Goal: Task Accomplishment & Management: Manage account settings

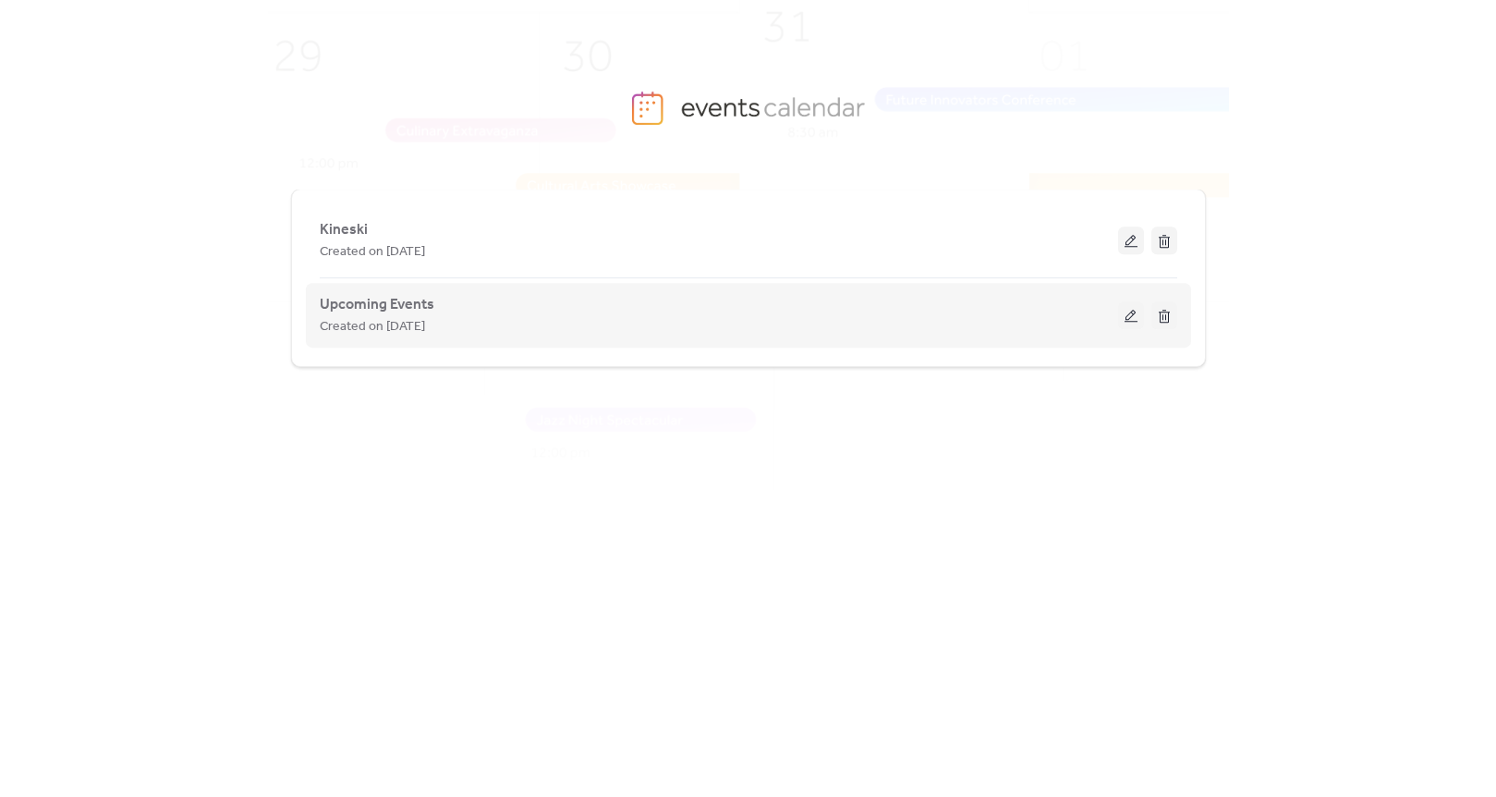
click at [1117, 312] on div "Upcoming Events Created on [DATE]" at bounding box center [719, 315] width 798 height 44
click at [1123, 311] on button at bounding box center [1131, 315] width 26 height 28
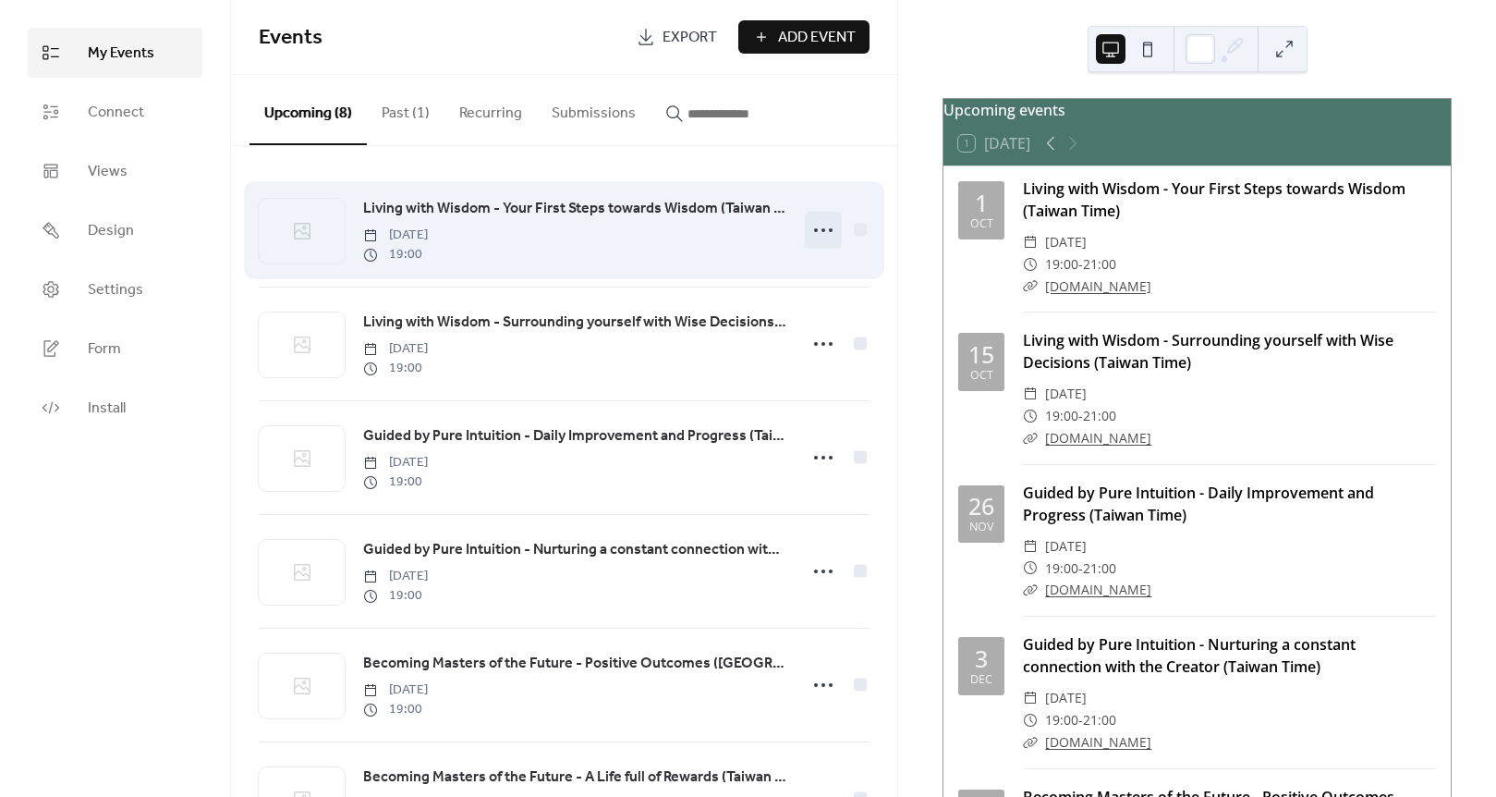
click at [809, 228] on icon at bounding box center [824, 230] width 30 height 30
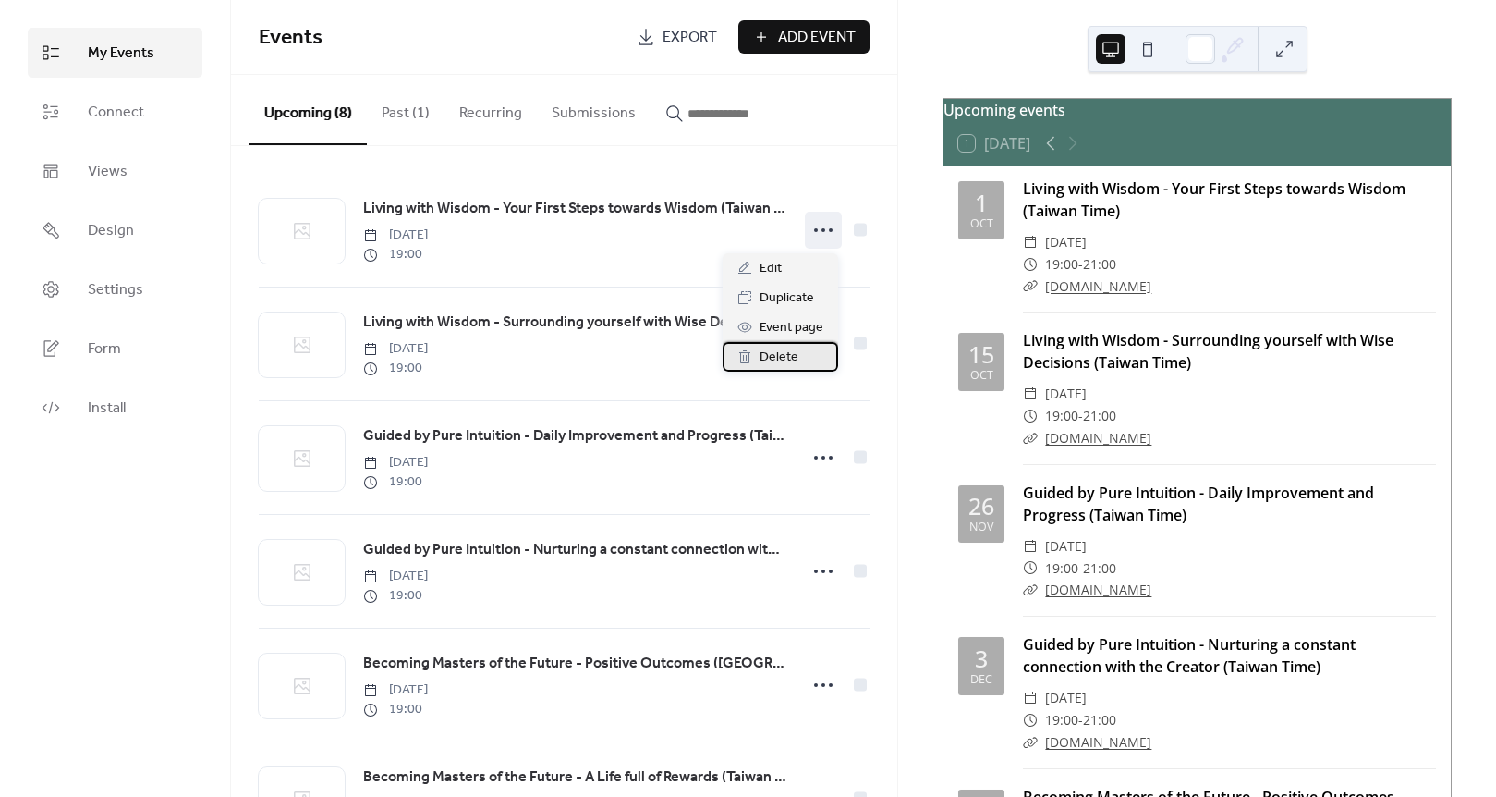
click at [759, 355] on div "Delete" at bounding box center [781, 357] width 116 height 30
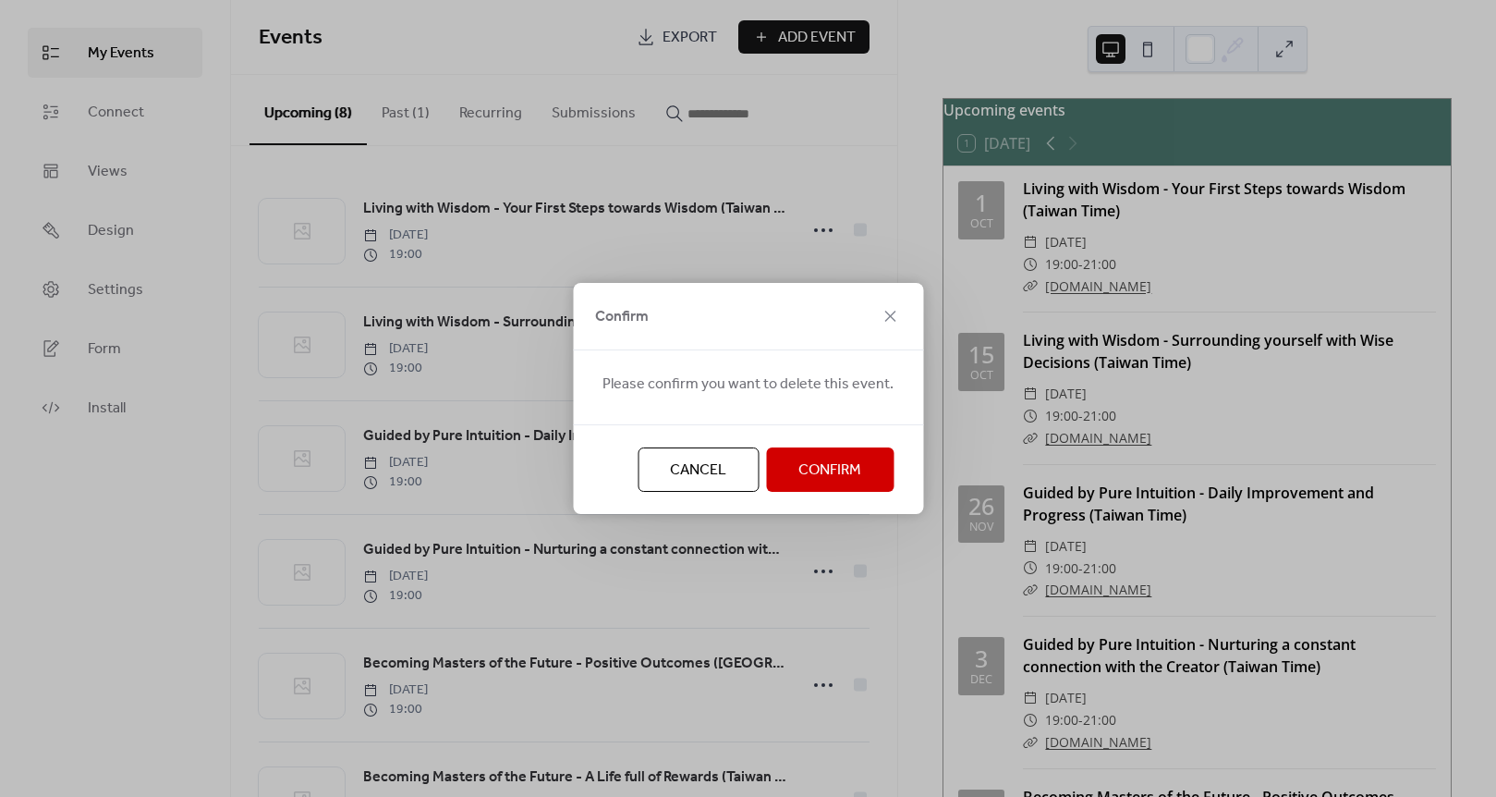
click at [806, 473] on span "Confirm" at bounding box center [829, 470] width 63 height 22
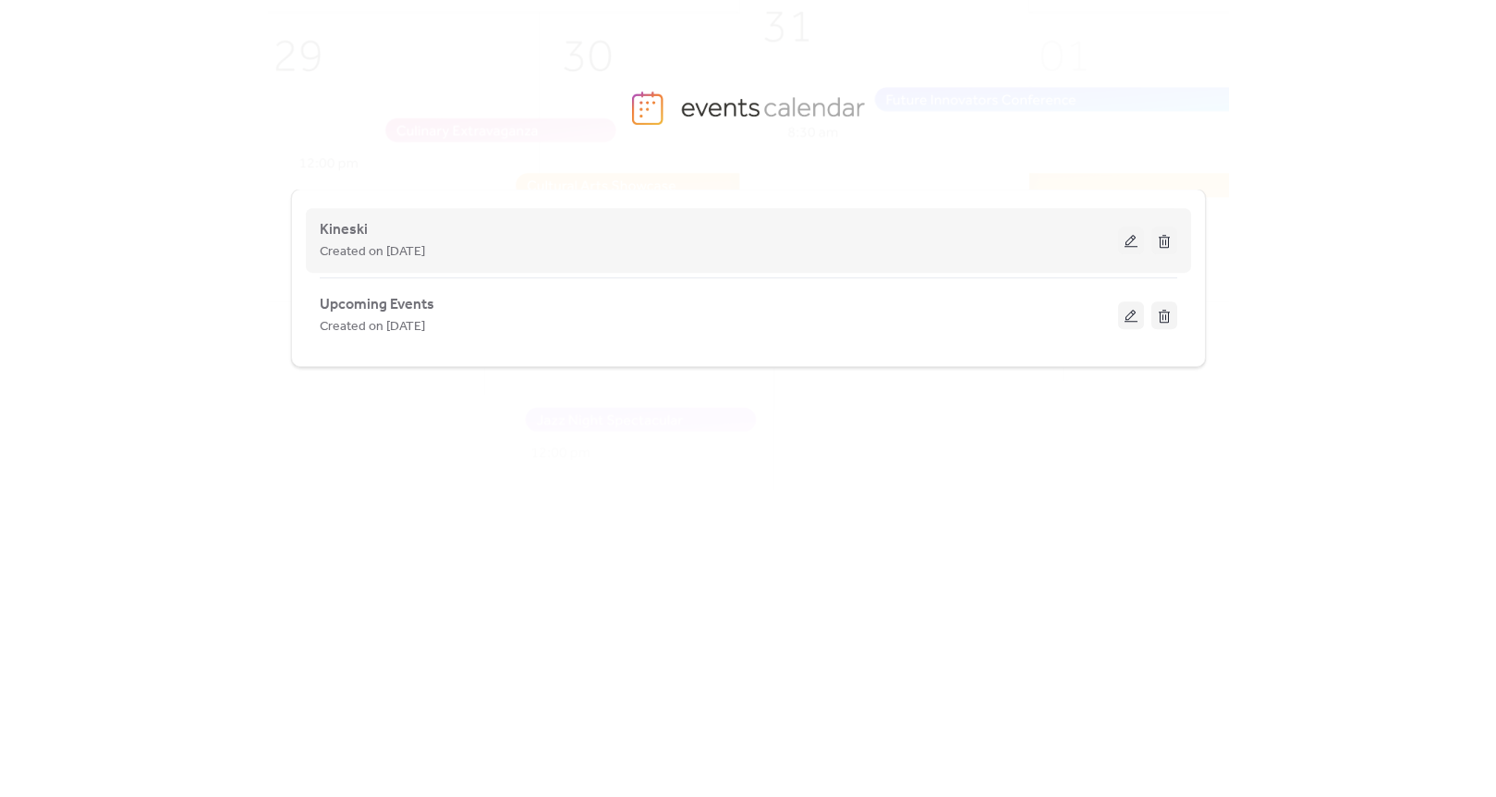
click at [1142, 231] on button at bounding box center [1131, 240] width 26 height 28
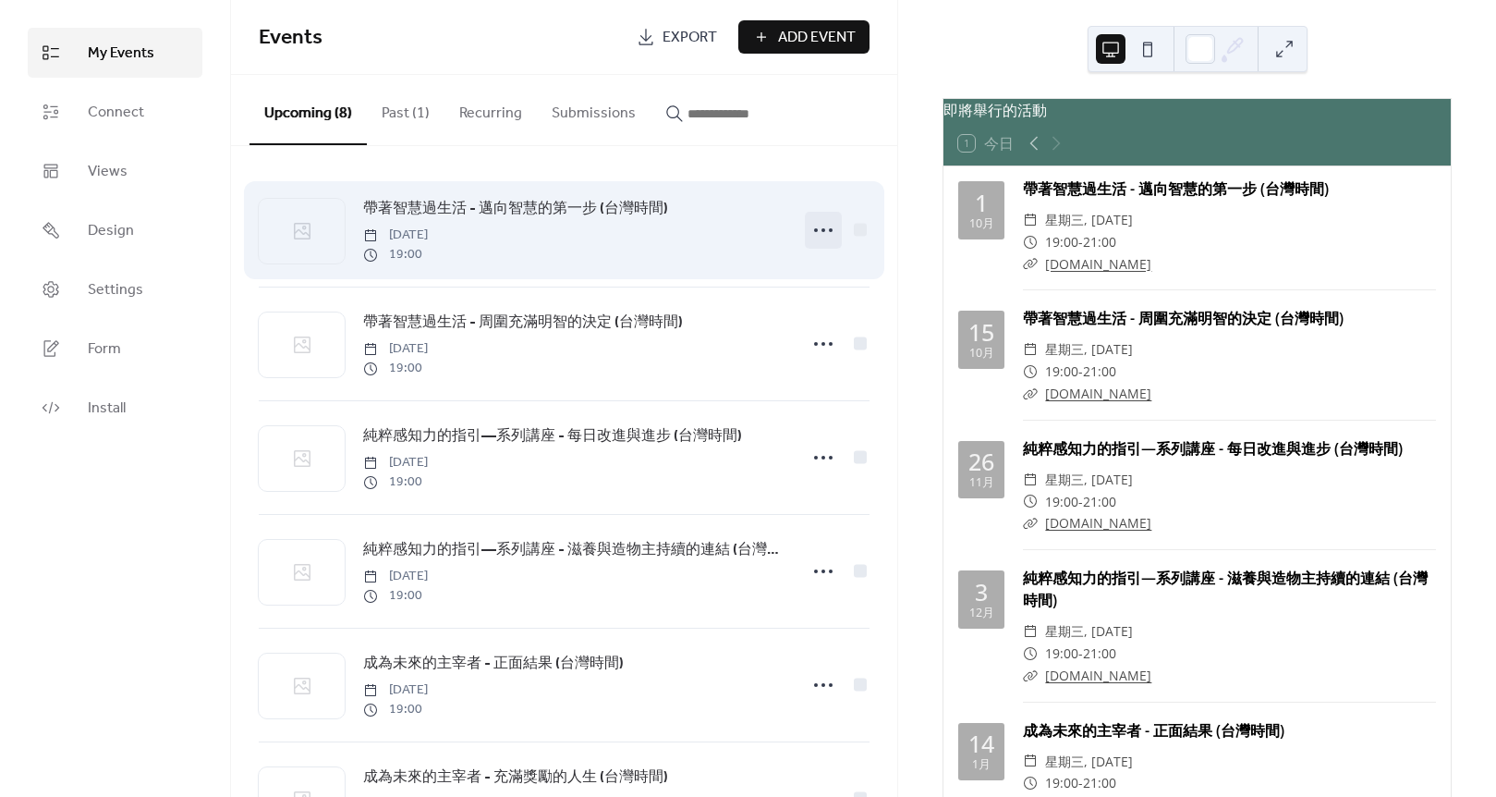
click at [822, 226] on icon at bounding box center [824, 230] width 30 height 30
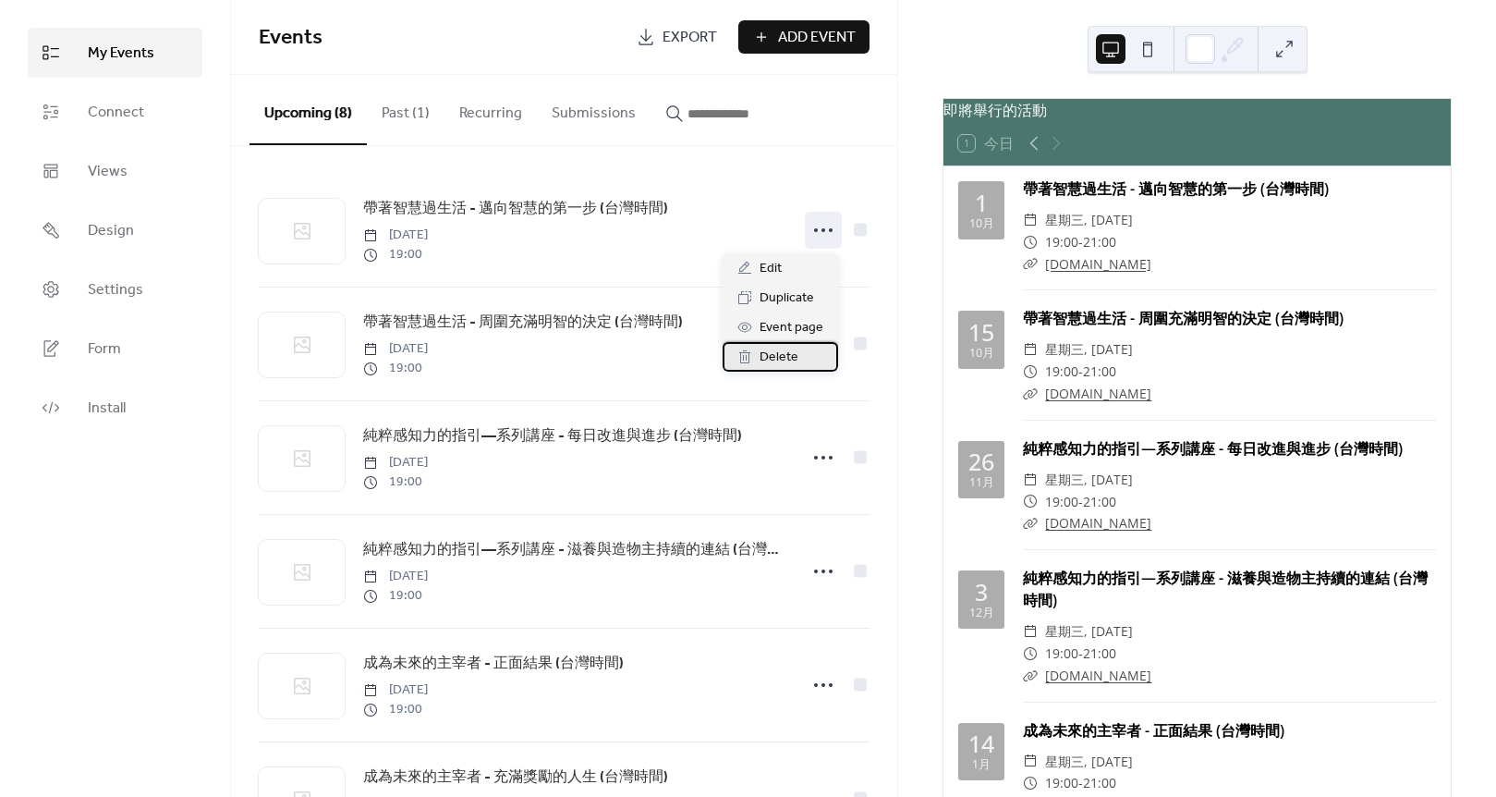
click at [754, 363] on div "Delete" at bounding box center [781, 357] width 116 height 30
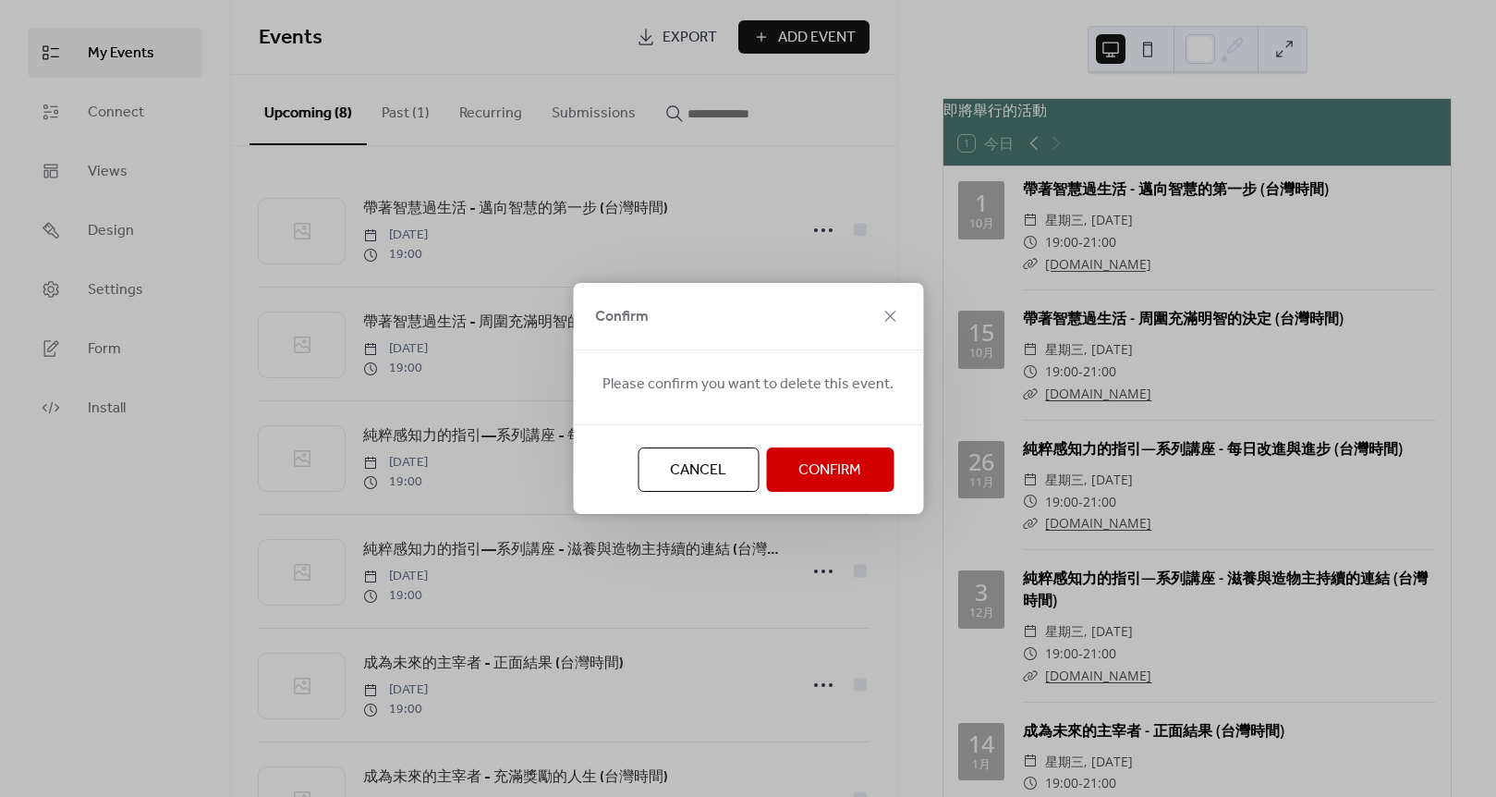
click at [823, 450] on button "Confirm" at bounding box center [830, 469] width 128 height 44
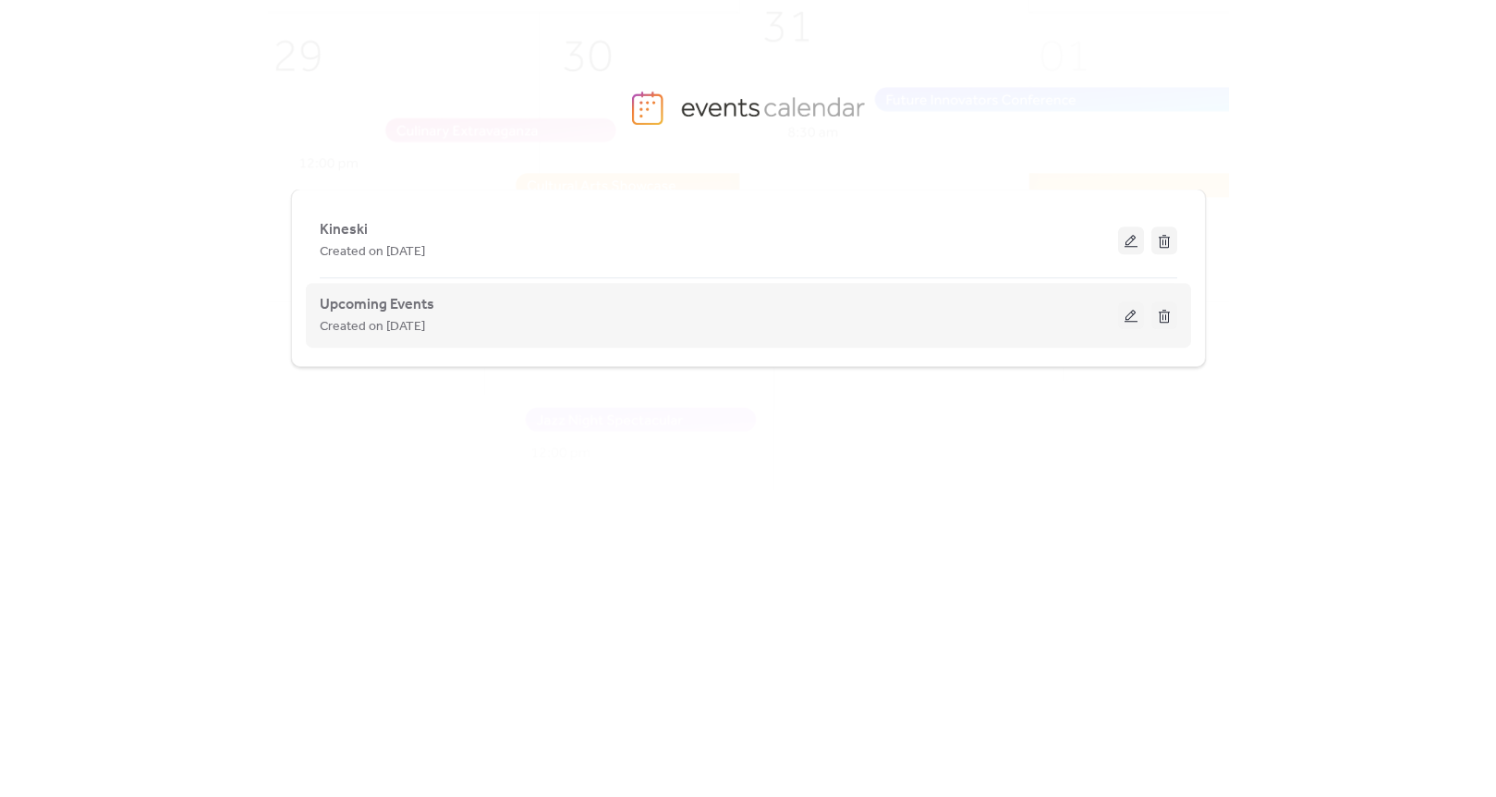
click at [1133, 317] on button at bounding box center [1131, 315] width 26 height 28
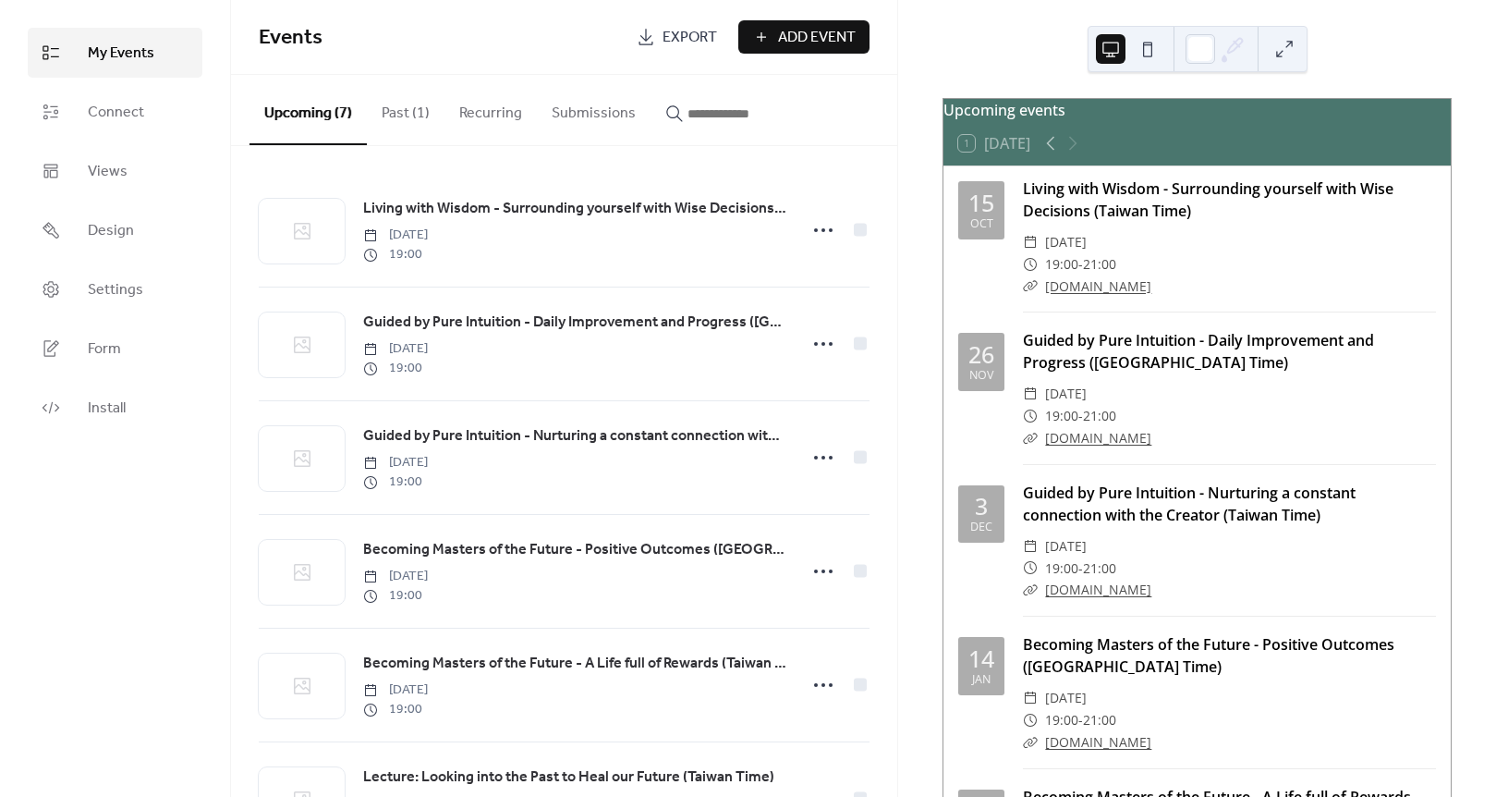
click at [394, 113] on button "Past (1)" at bounding box center [406, 109] width 78 height 68
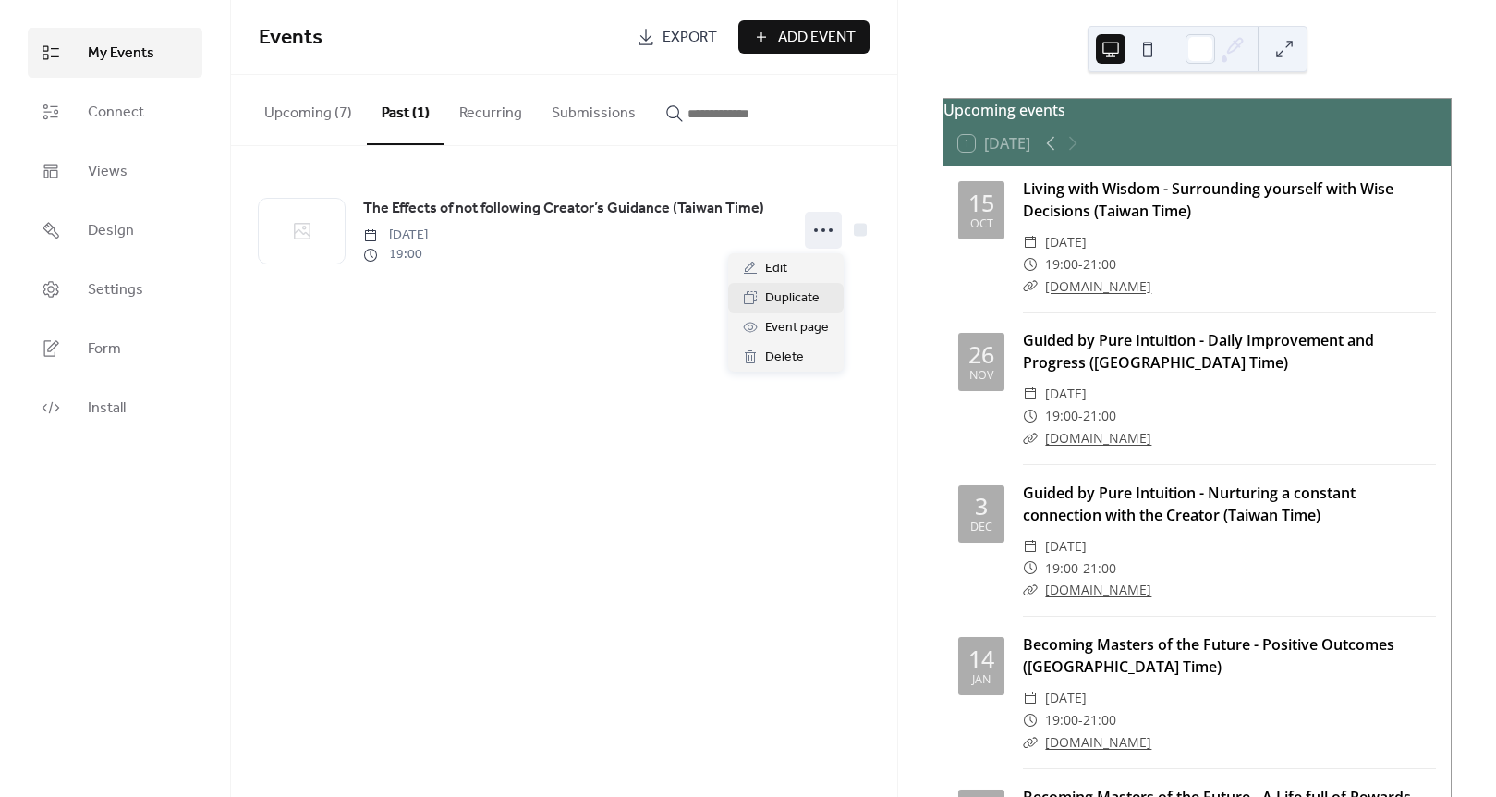
drag, startPoint x: 829, startPoint y: 224, endPoint x: 819, endPoint y: 310, distance: 87.5
click at [829, 225] on icon at bounding box center [824, 230] width 30 height 30
click at [762, 357] on div "Delete" at bounding box center [786, 357] width 116 height 30
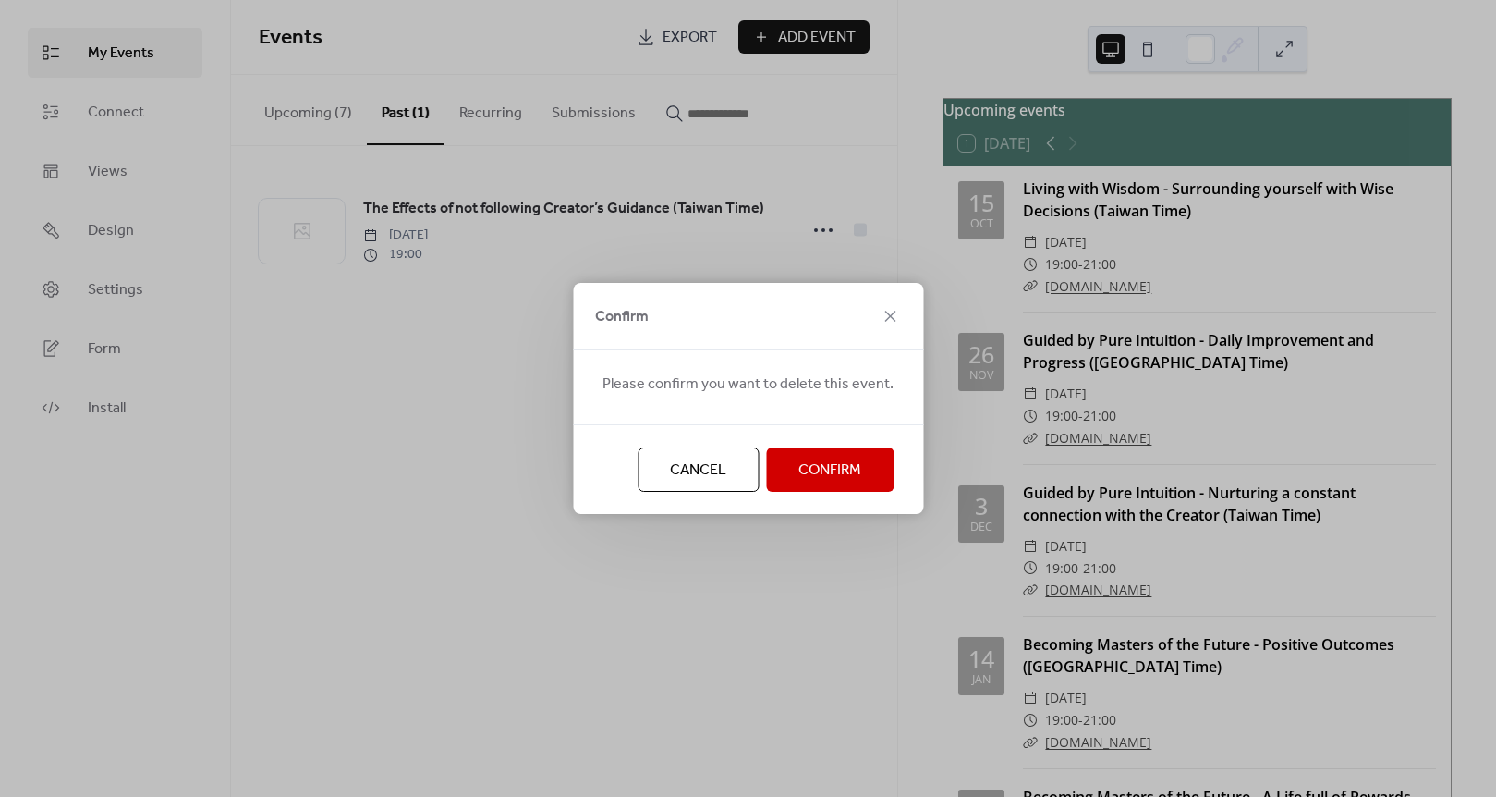
click at [820, 461] on span "Confirm" at bounding box center [829, 470] width 63 height 22
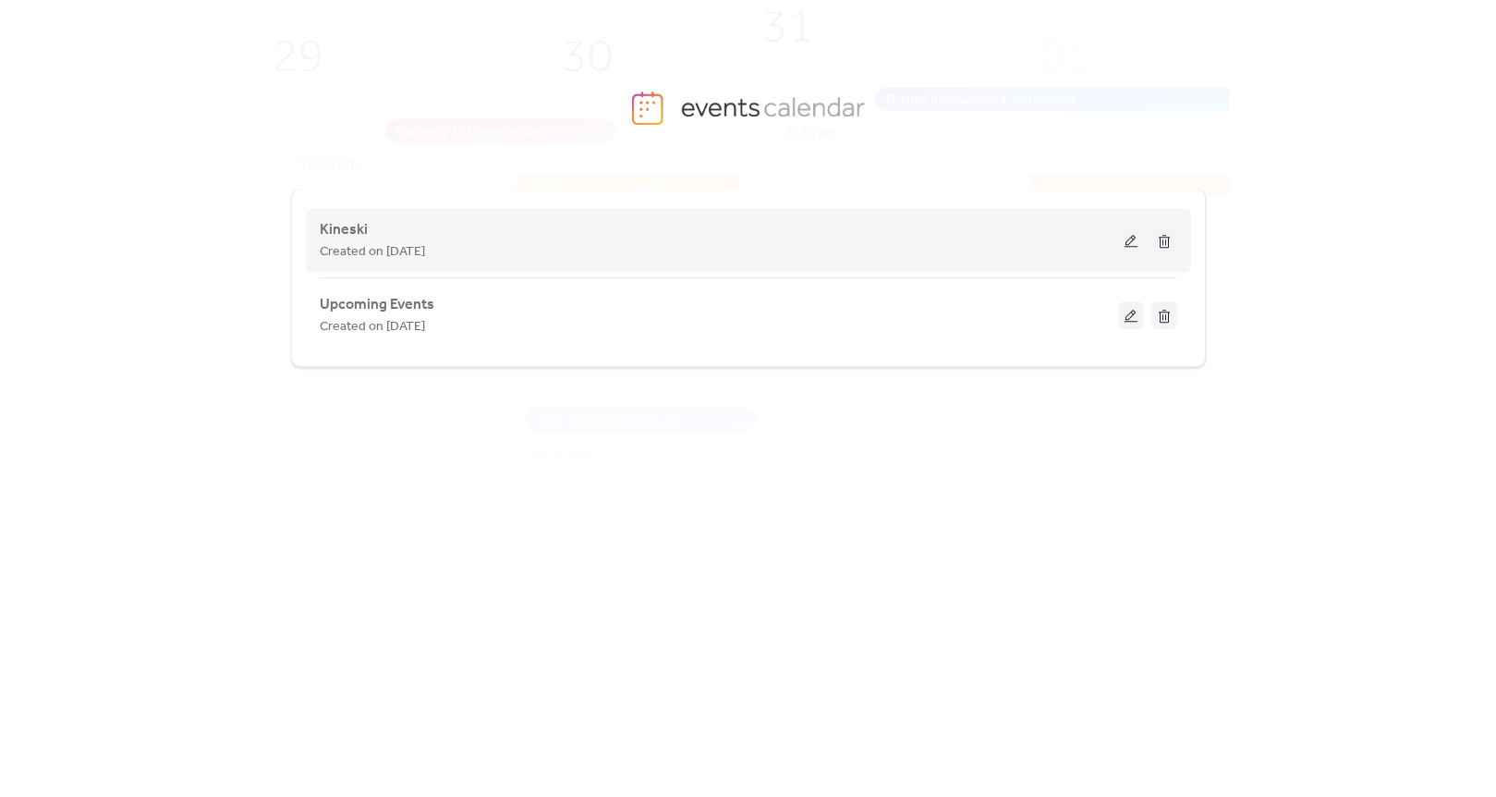
click at [834, 243] on div "Created on [DATE]" at bounding box center [719, 251] width 798 height 22
click at [1124, 237] on button at bounding box center [1131, 240] width 26 height 28
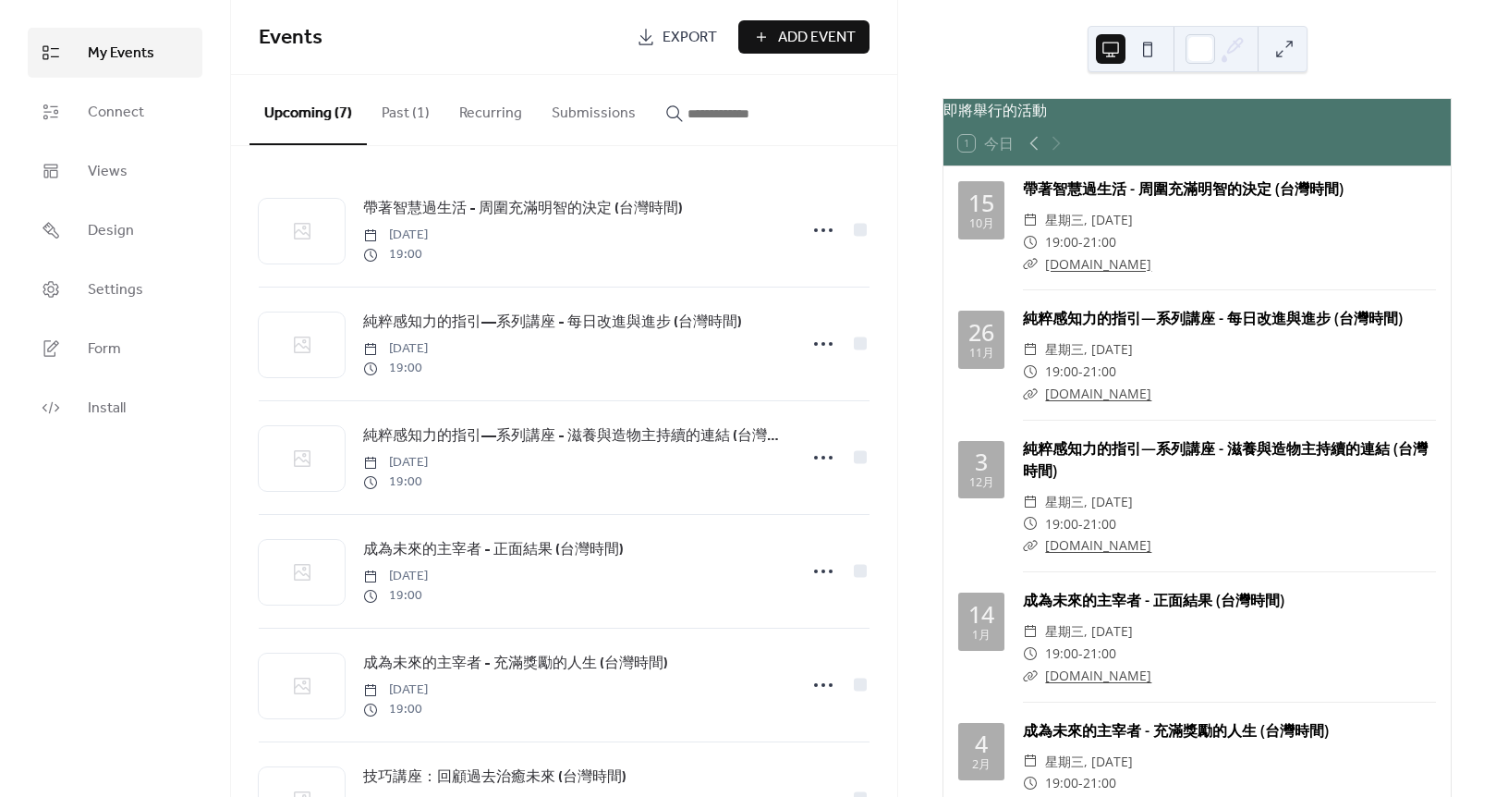
click at [383, 112] on button "Past (1)" at bounding box center [406, 109] width 78 height 68
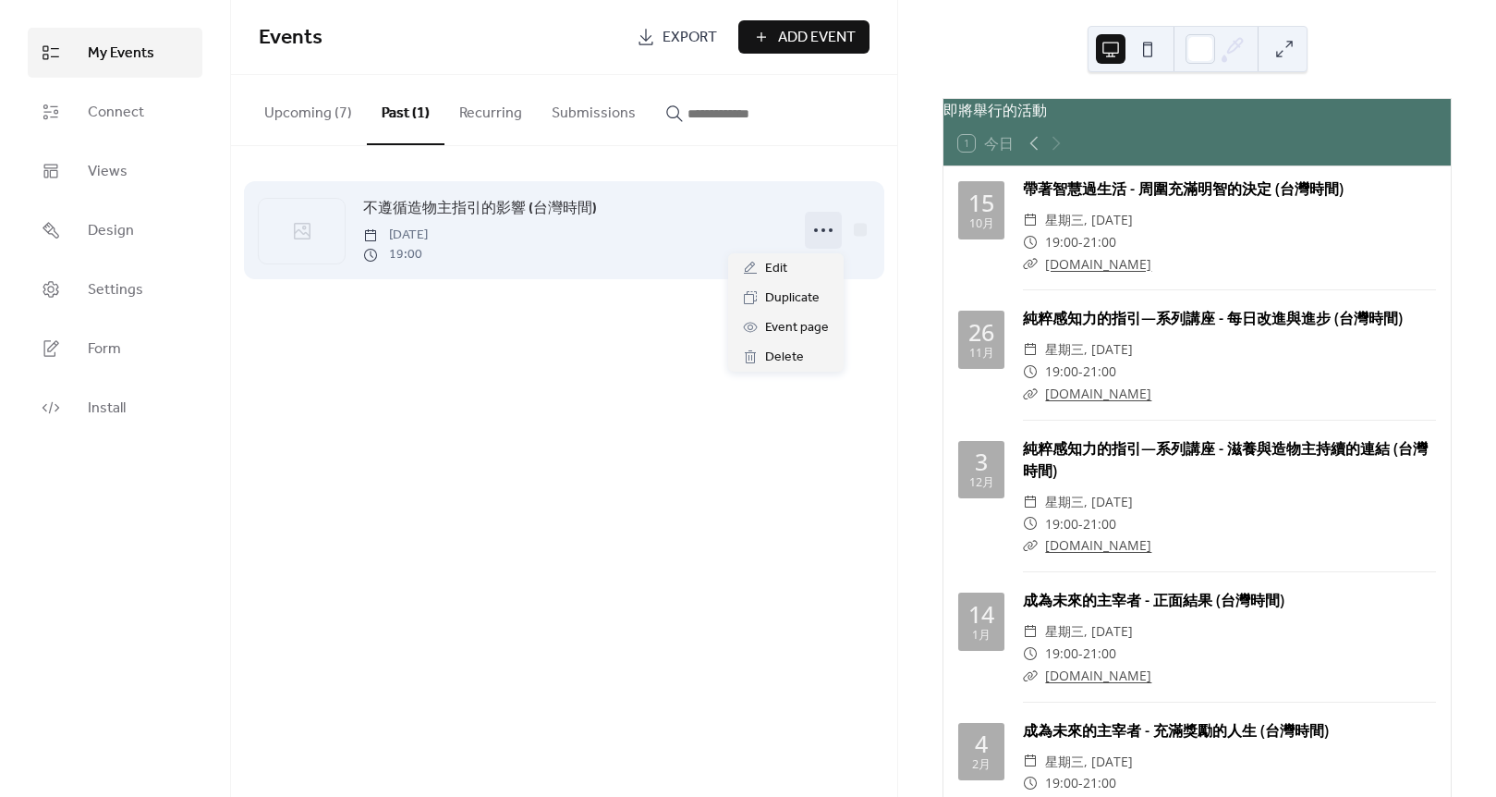
click at [809, 216] on icon at bounding box center [824, 230] width 30 height 30
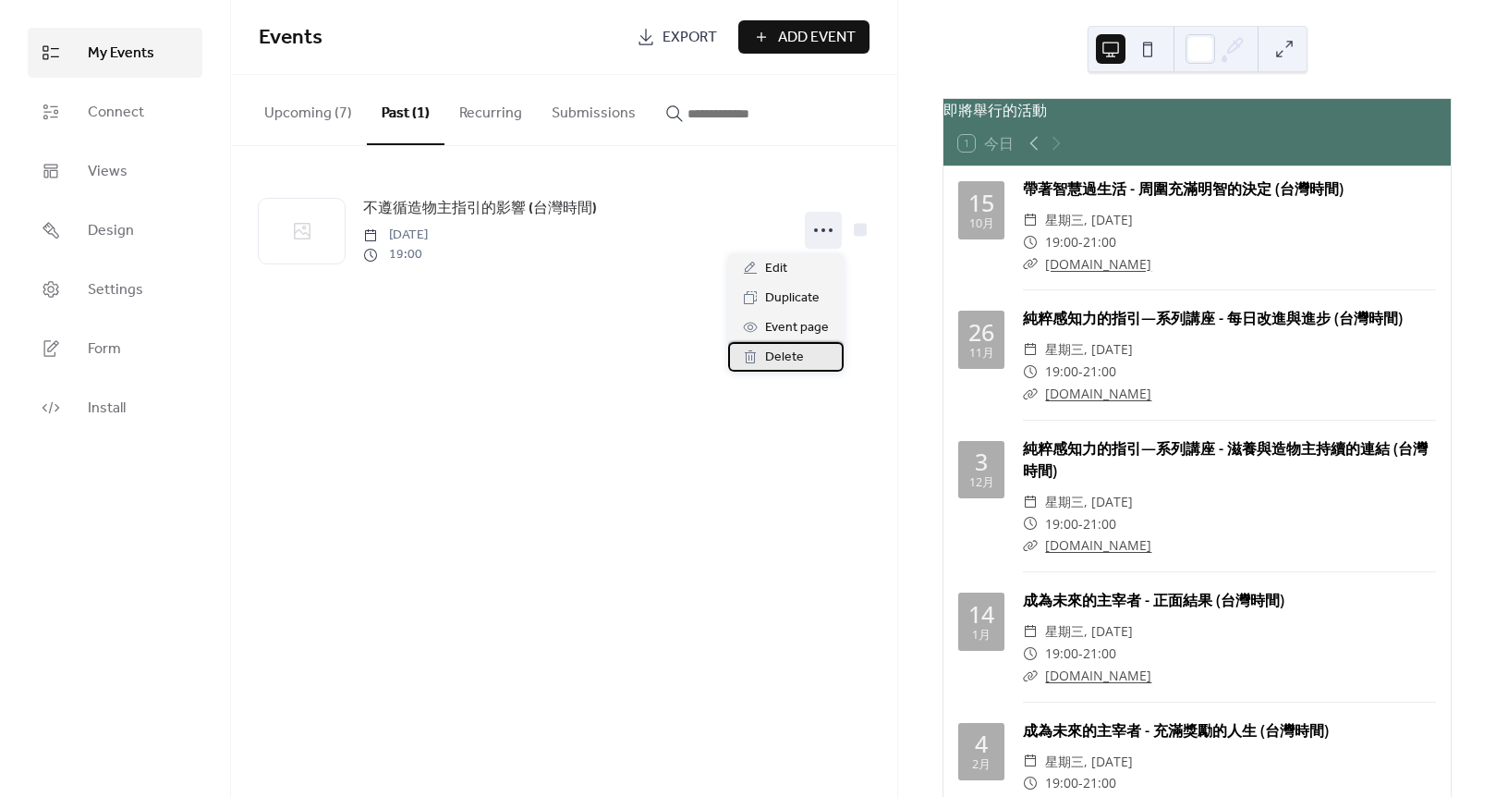
click at [790, 359] on span "Delete" at bounding box center [784, 358] width 39 height 22
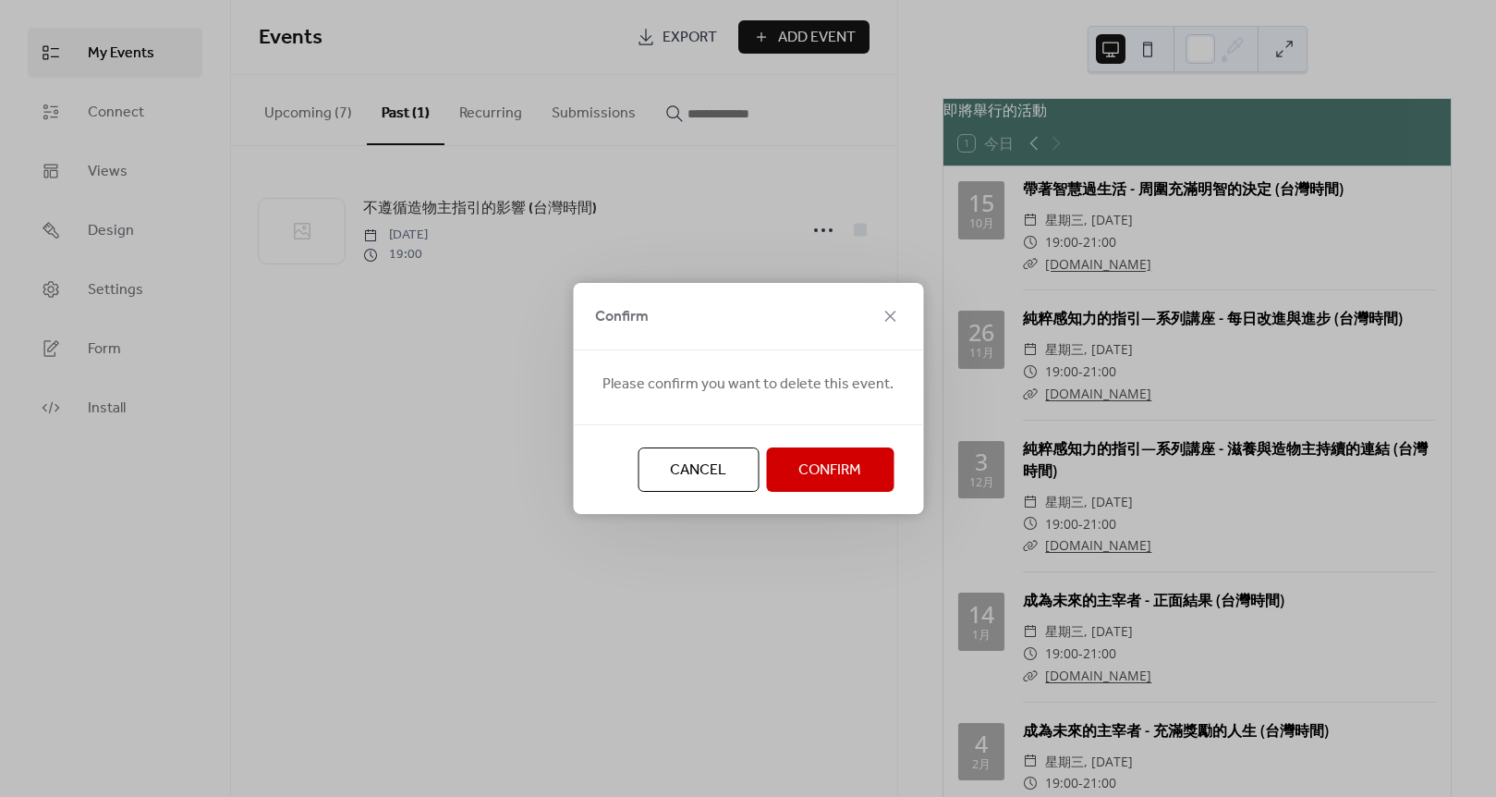
click at [865, 473] on button "Confirm" at bounding box center [830, 469] width 128 height 44
